Goal: Information Seeking & Learning: Understand process/instructions

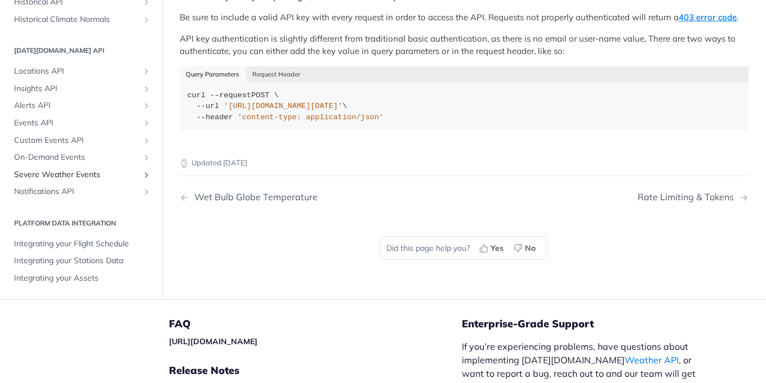
scroll to position [162, 0]
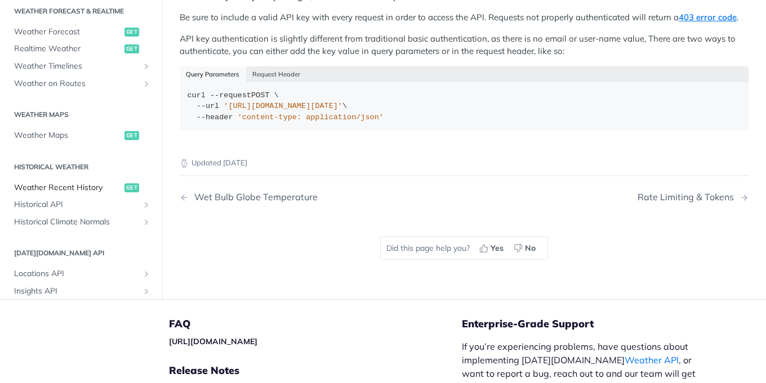
click at [78, 188] on span "Weather Recent History" at bounding box center [68, 187] width 108 height 11
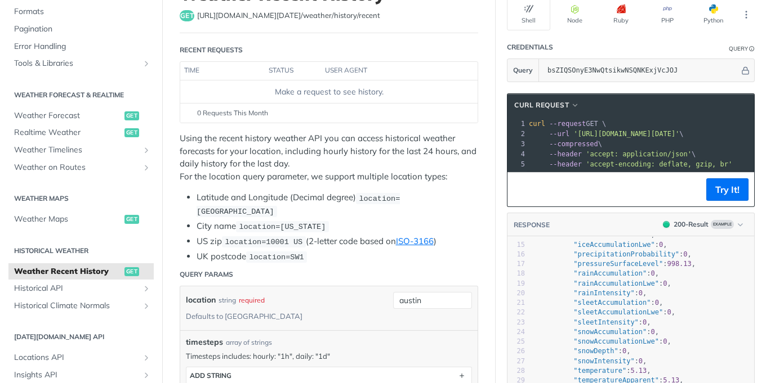
scroll to position [68, 0]
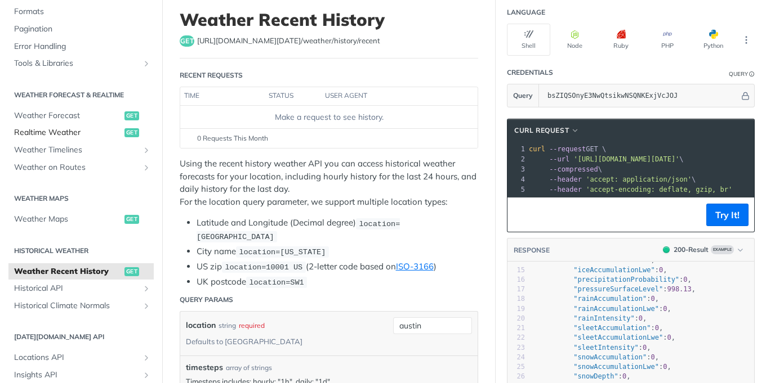
click at [69, 124] on link "Realtime Weather get" at bounding box center [80, 132] width 145 height 17
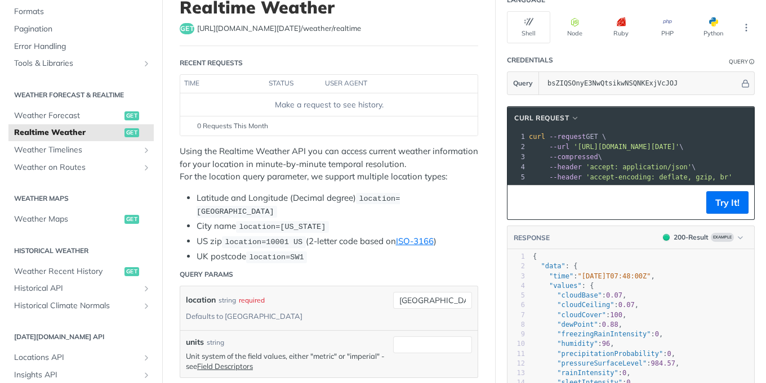
scroll to position [135, 0]
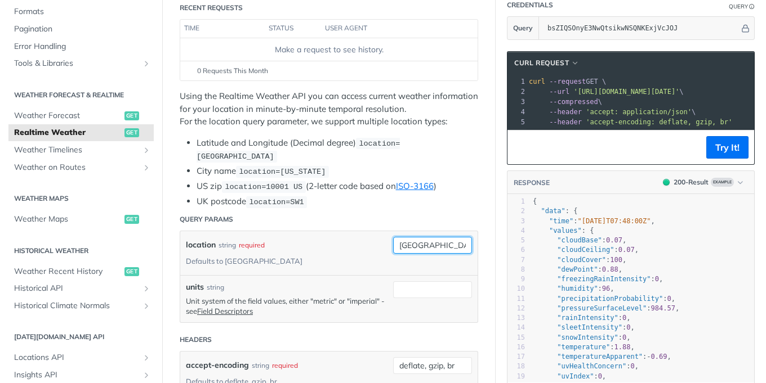
click at [431, 245] on input "[GEOGRAPHIC_DATA]" at bounding box center [432, 245] width 79 height 17
click at [394, 250] on input "[GEOGRAPHIC_DATA]" at bounding box center [432, 245] width 79 height 17
type input "r"
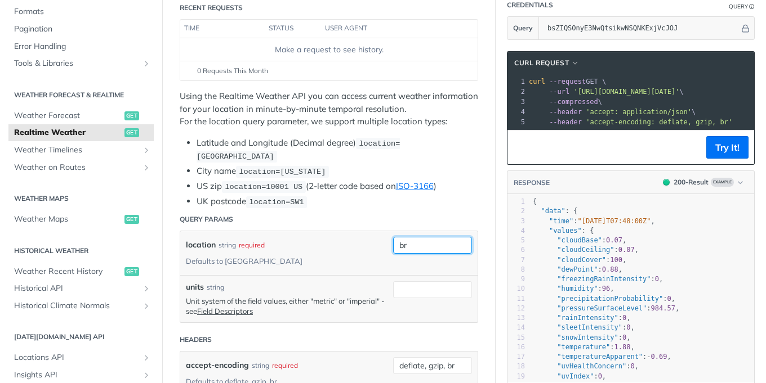
type input "b"
